Goal: Task Accomplishment & Management: Use online tool/utility

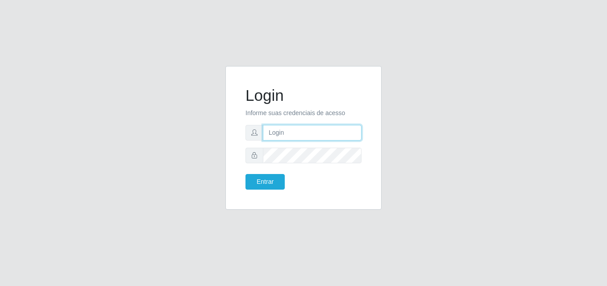
click at [279, 135] on input "text" at bounding box center [312, 133] width 99 height 16
type input "[EMAIL_ADDRESS][DOMAIN_NAME]"
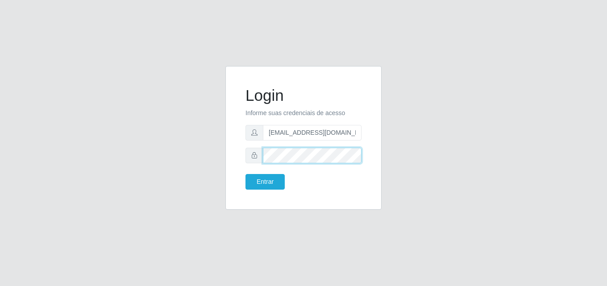
click at [246, 174] on button "Entrar" at bounding box center [265, 182] width 39 height 16
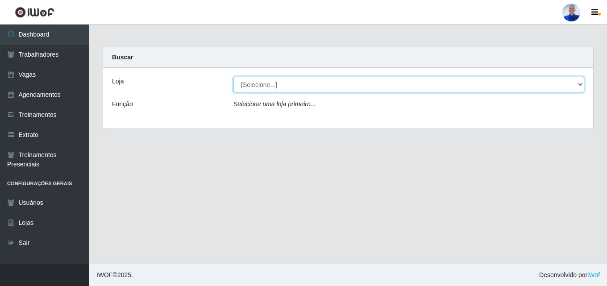
click at [325, 82] on select "[Selecione...] Supermercado [GEOGRAPHIC_DATA]" at bounding box center [408, 85] width 351 height 16
select select "165"
click at [233, 77] on select "[Selecione...] Supermercado [GEOGRAPHIC_DATA]" at bounding box center [408, 85] width 351 height 16
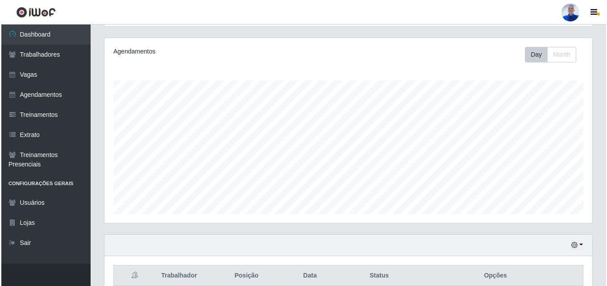
scroll to position [194, 0]
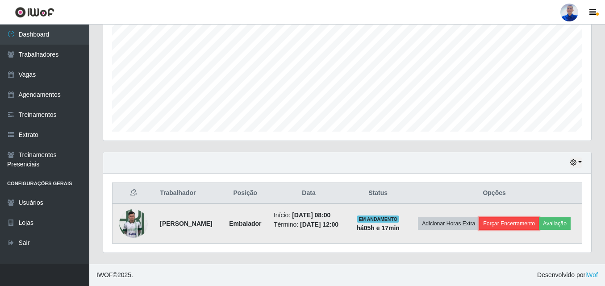
click at [539, 217] on button "Forçar Encerramento" at bounding box center [509, 223] width 60 height 13
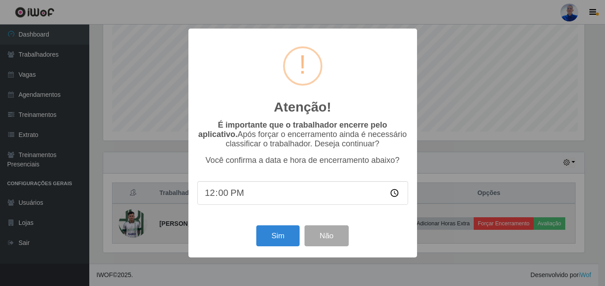
scroll to position [185, 484]
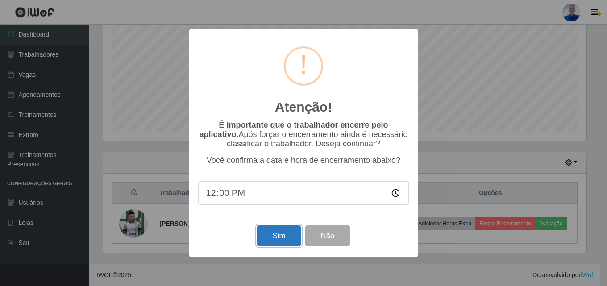
click at [273, 246] on button "Sim" at bounding box center [278, 235] width 43 height 21
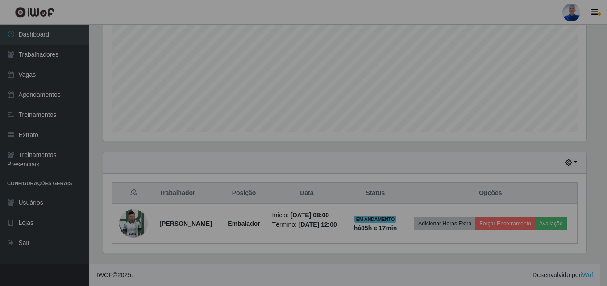
click at [273, 246] on div "Atenção! × É importante que o trabalhador encerre pelo aplicativo. Após forçar …" at bounding box center [303, 143] width 607 height 286
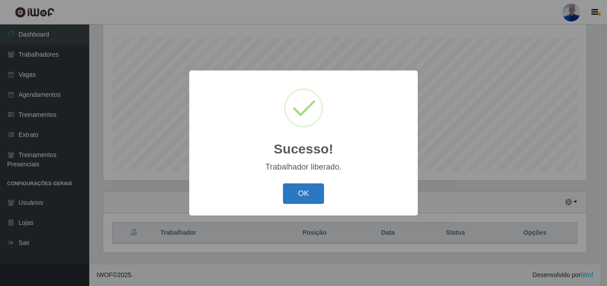
click at [305, 190] on button "OK" at bounding box center [304, 193] width 42 height 21
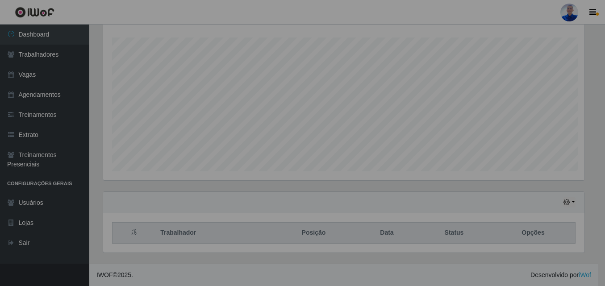
scroll to position [185, 488]
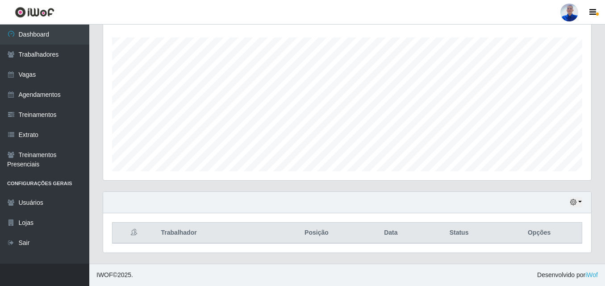
click at [579, 10] on link at bounding box center [569, 13] width 27 height 18
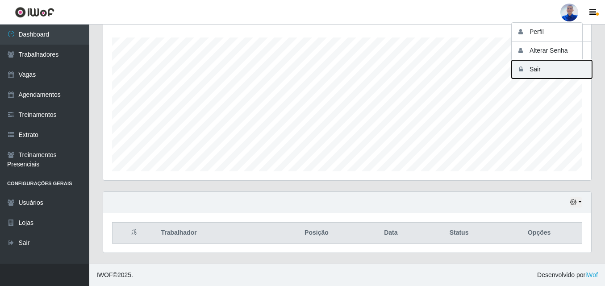
click at [560, 70] on button "Sair" at bounding box center [552, 69] width 80 height 18
